Goal: Entertainment & Leisure: Consume media (video, audio)

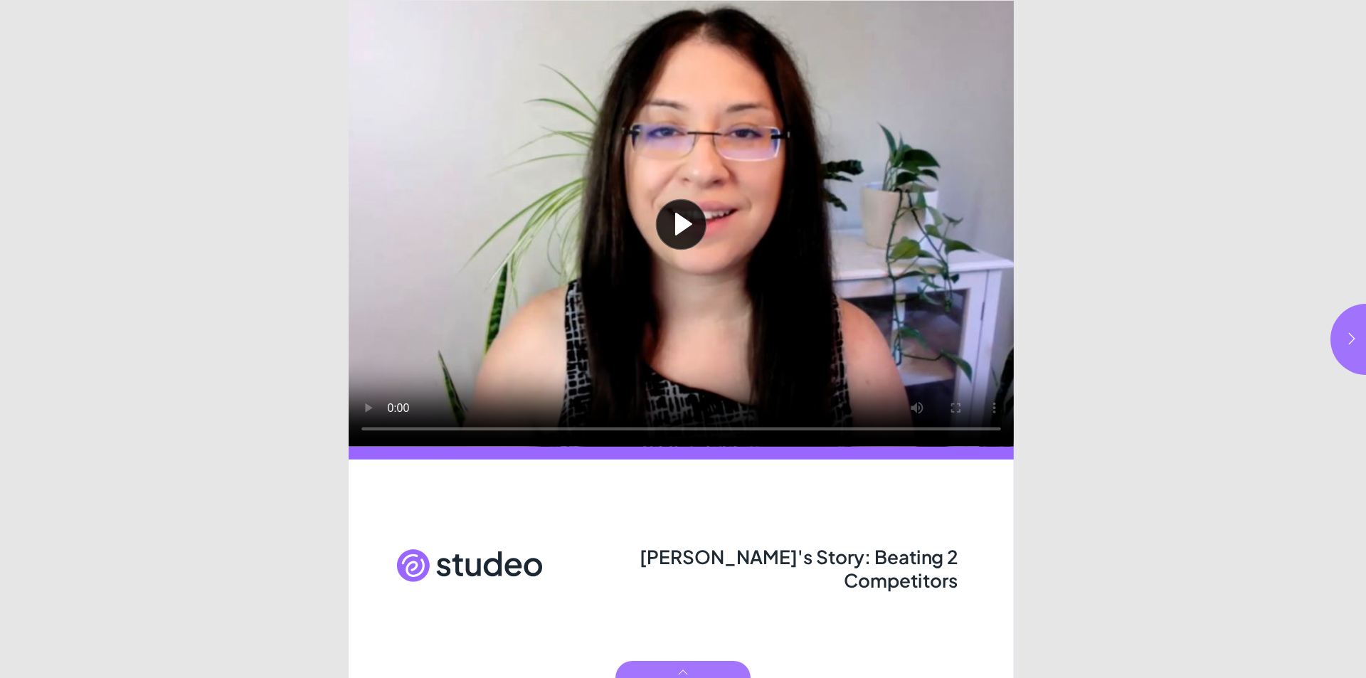
click at [697, 231] on button "Play video" at bounding box center [681, 224] width 665 height 446
click at [1349, 323] on button "button" at bounding box center [1366, 339] width 71 height 71
type input "***"
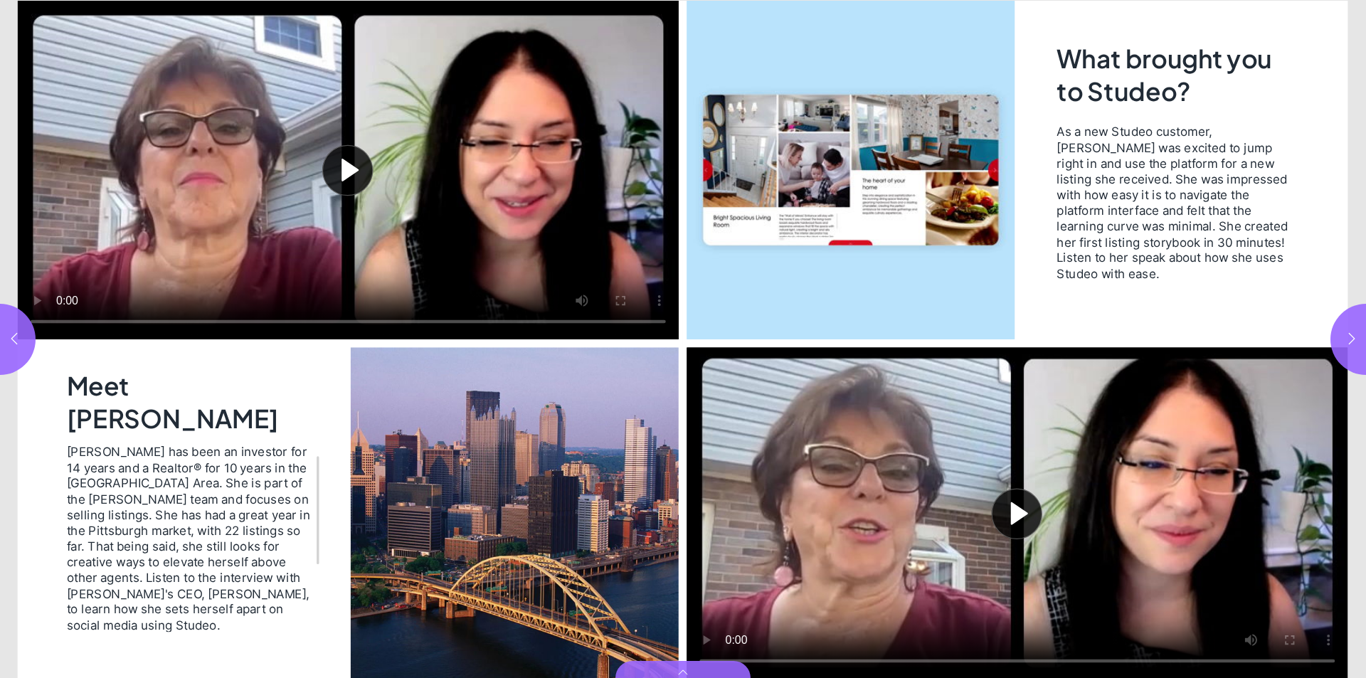
click at [332, 181] on button "Play video" at bounding box center [348, 170] width 661 height 339
click at [1014, 526] on button "Play video" at bounding box center [1017, 513] width 661 height 332
click at [1355, 341] on icon "button" at bounding box center [1352, 339] width 14 height 14
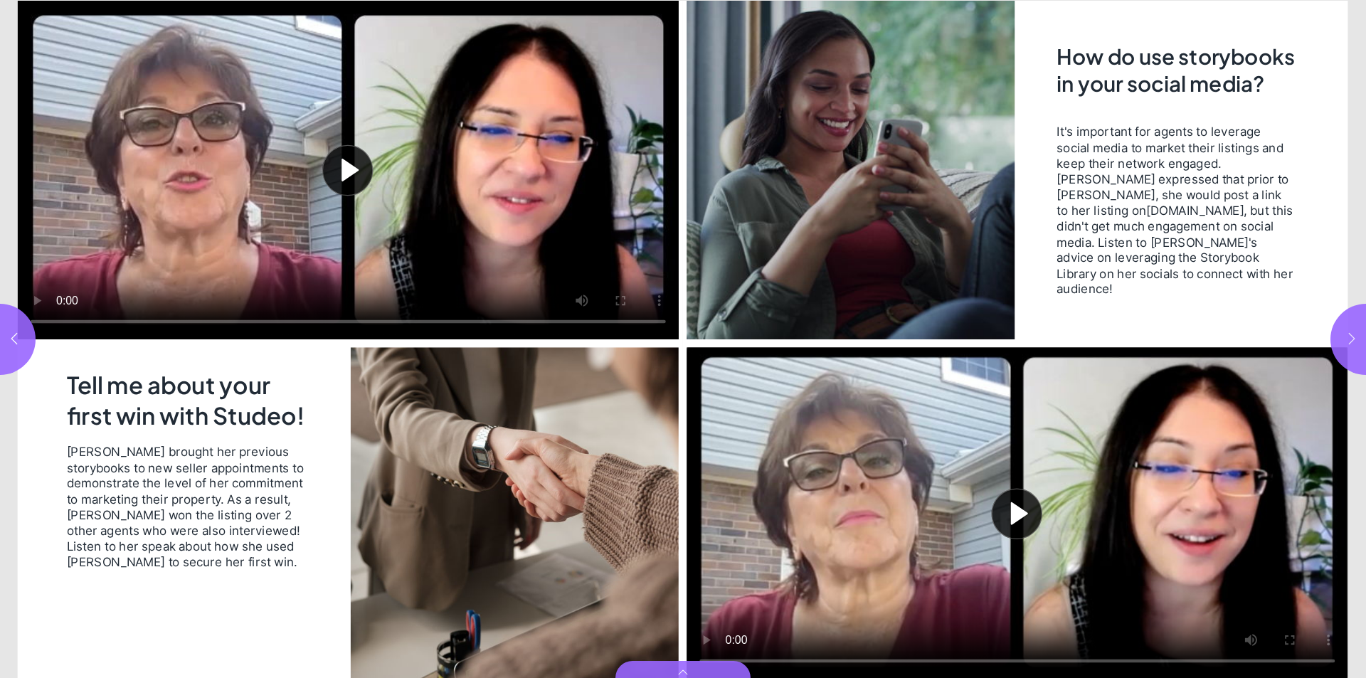
click at [1355, 341] on icon "button" at bounding box center [1352, 339] width 14 height 14
type input "*"
